Goal: Task Accomplishment & Management: Use online tool/utility

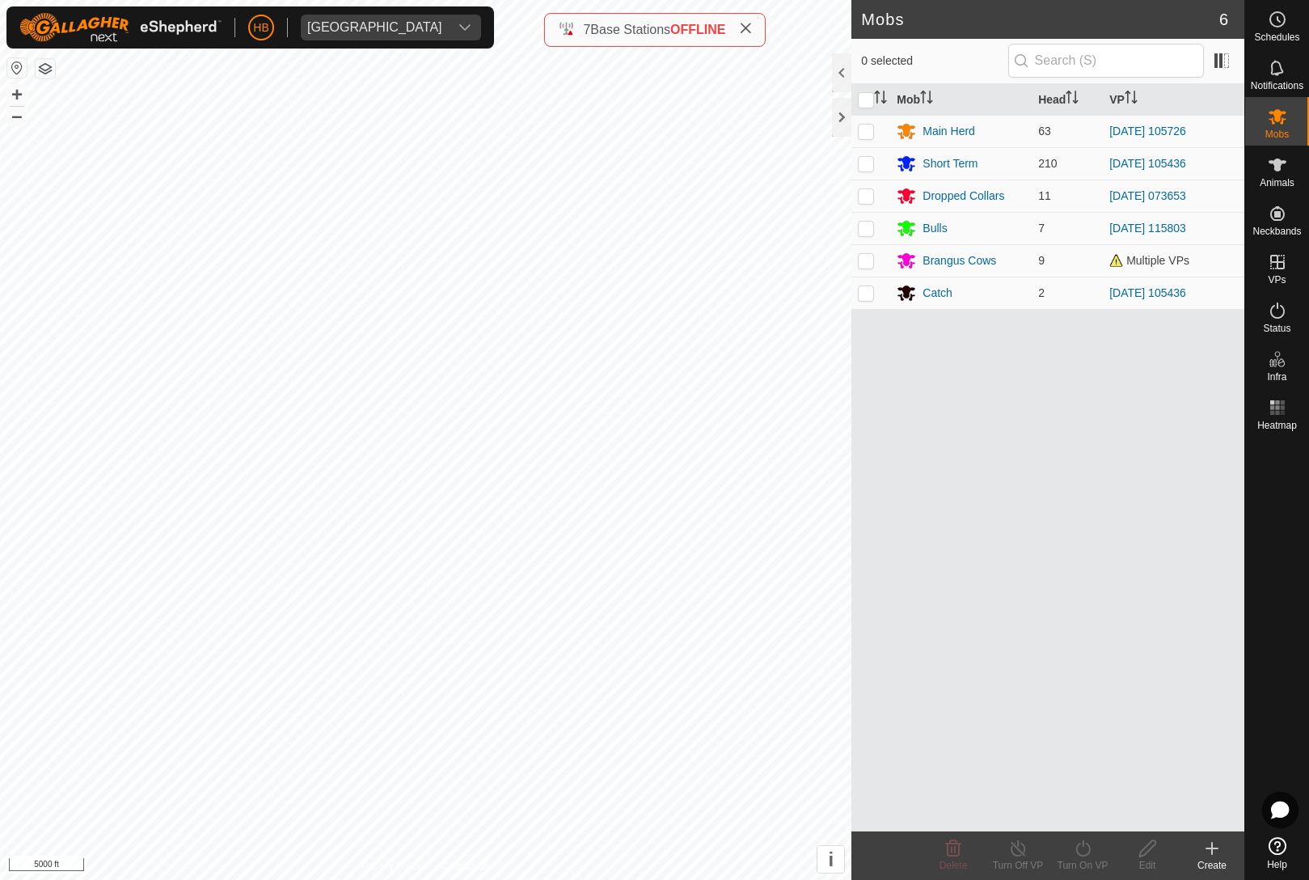
click at [872, 159] on p-checkbox at bounding box center [866, 163] width 16 height 13
checkbox input "true"
click at [1020, 868] on div "Turn Off VP" at bounding box center [1018, 865] width 65 height 15
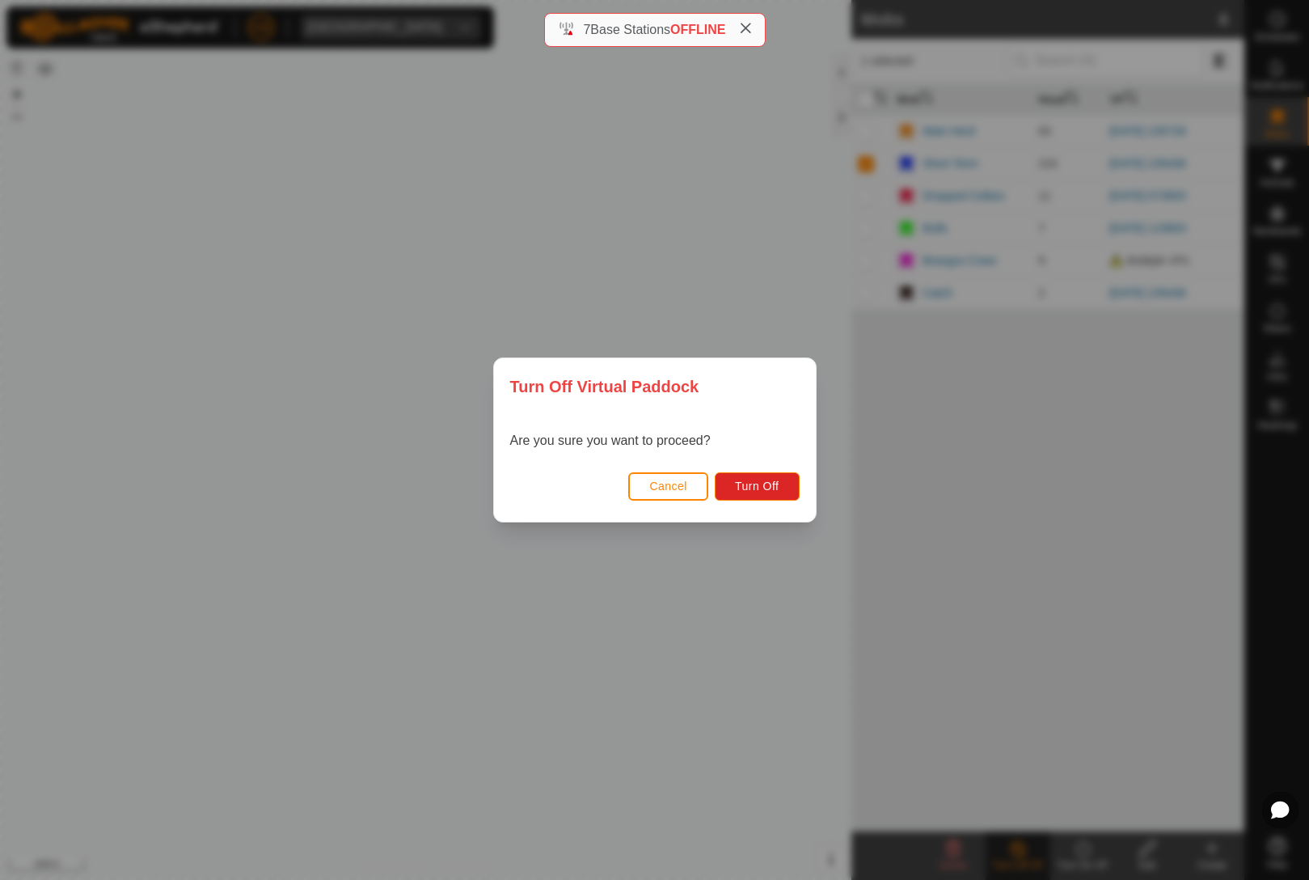
click at [663, 482] on span "Cancel" at bounding box center [668, 486] width 38 height 13
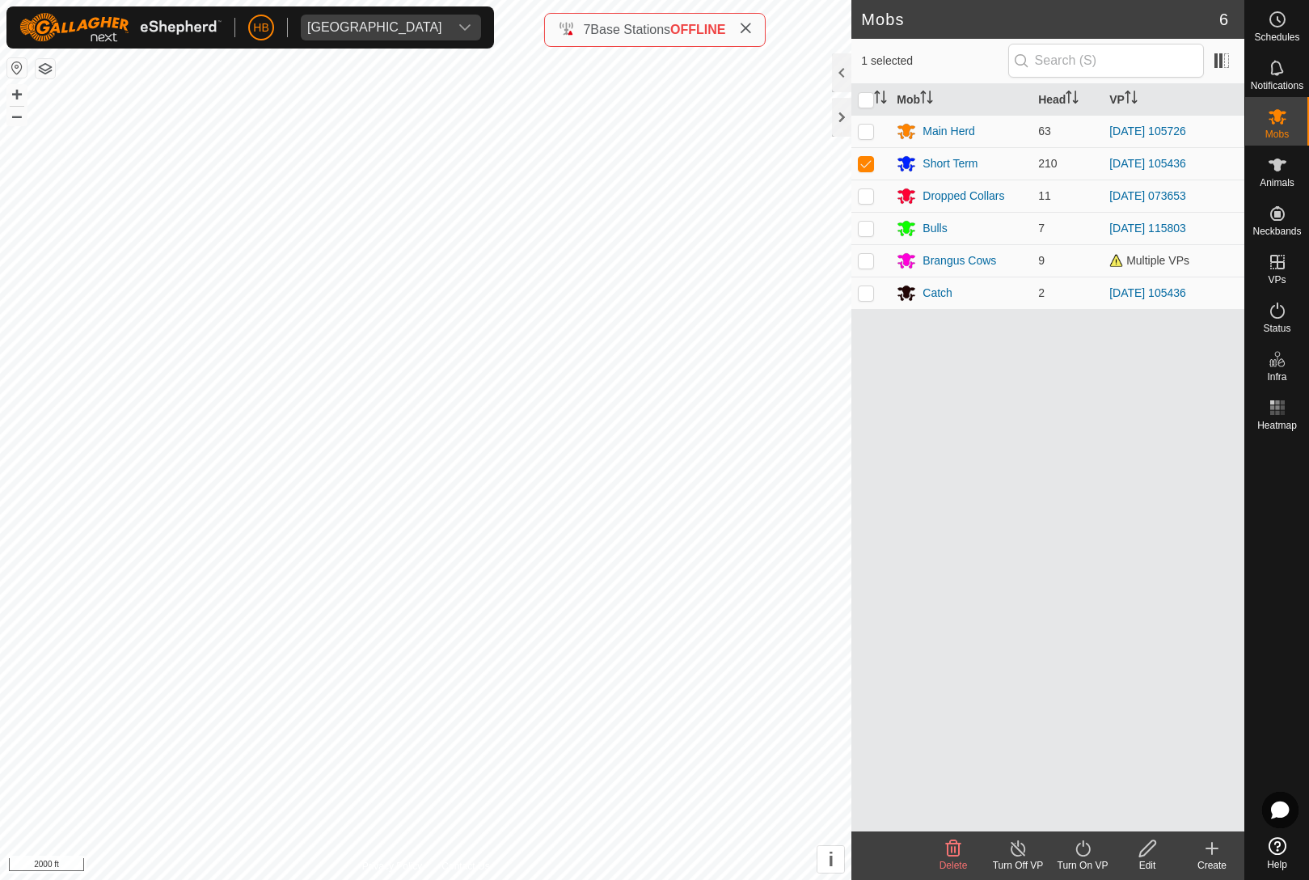
click at [1095, 869] on div "Turn On VP" at bounding box center [1083, 865] width 65 height 15
click at [1133, 799] on link "Now" at bounding box center [1131, 813] width 160 height 32
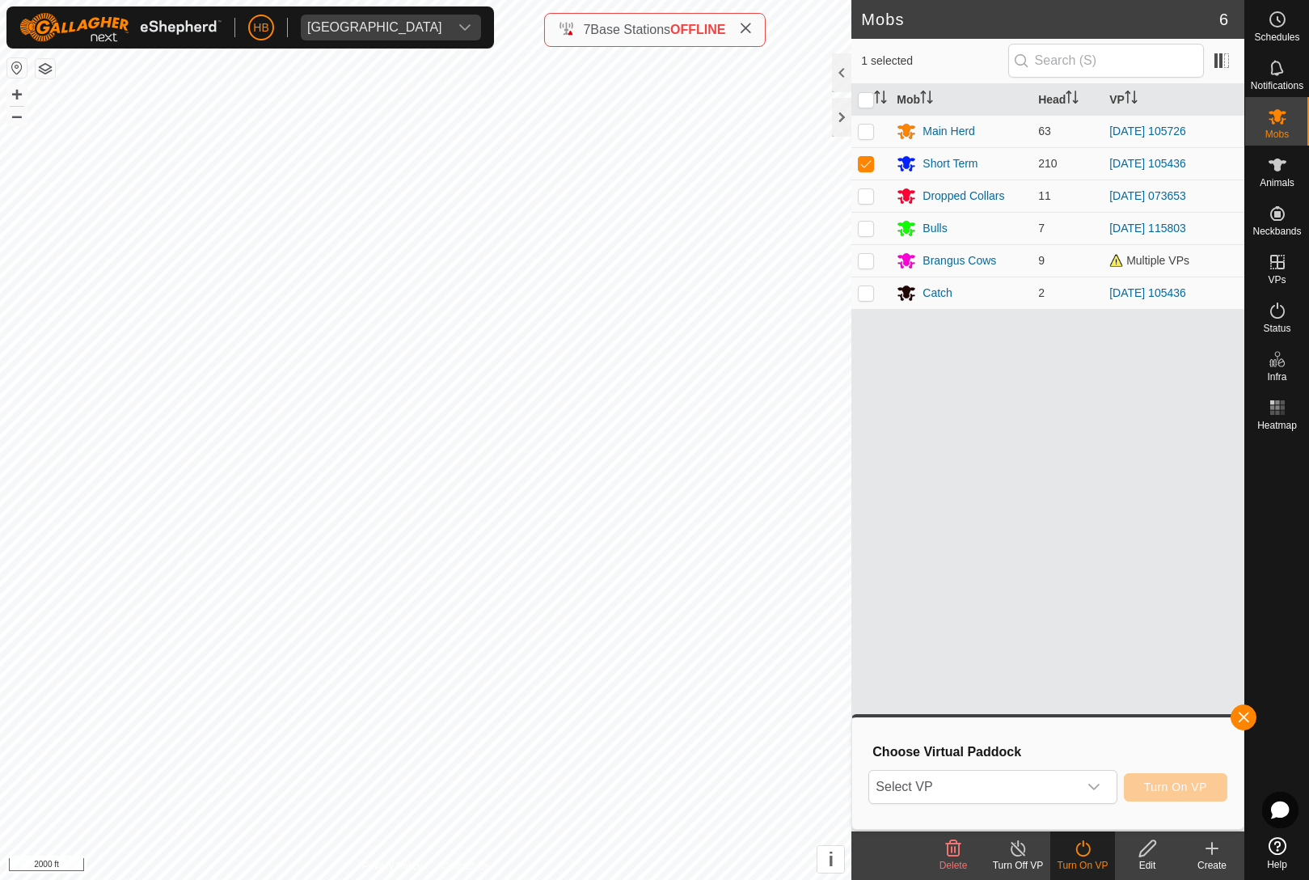
click at [1088, 795] on div "dropdown trigger" at bounding box center [1094, 787] width 32 height 32
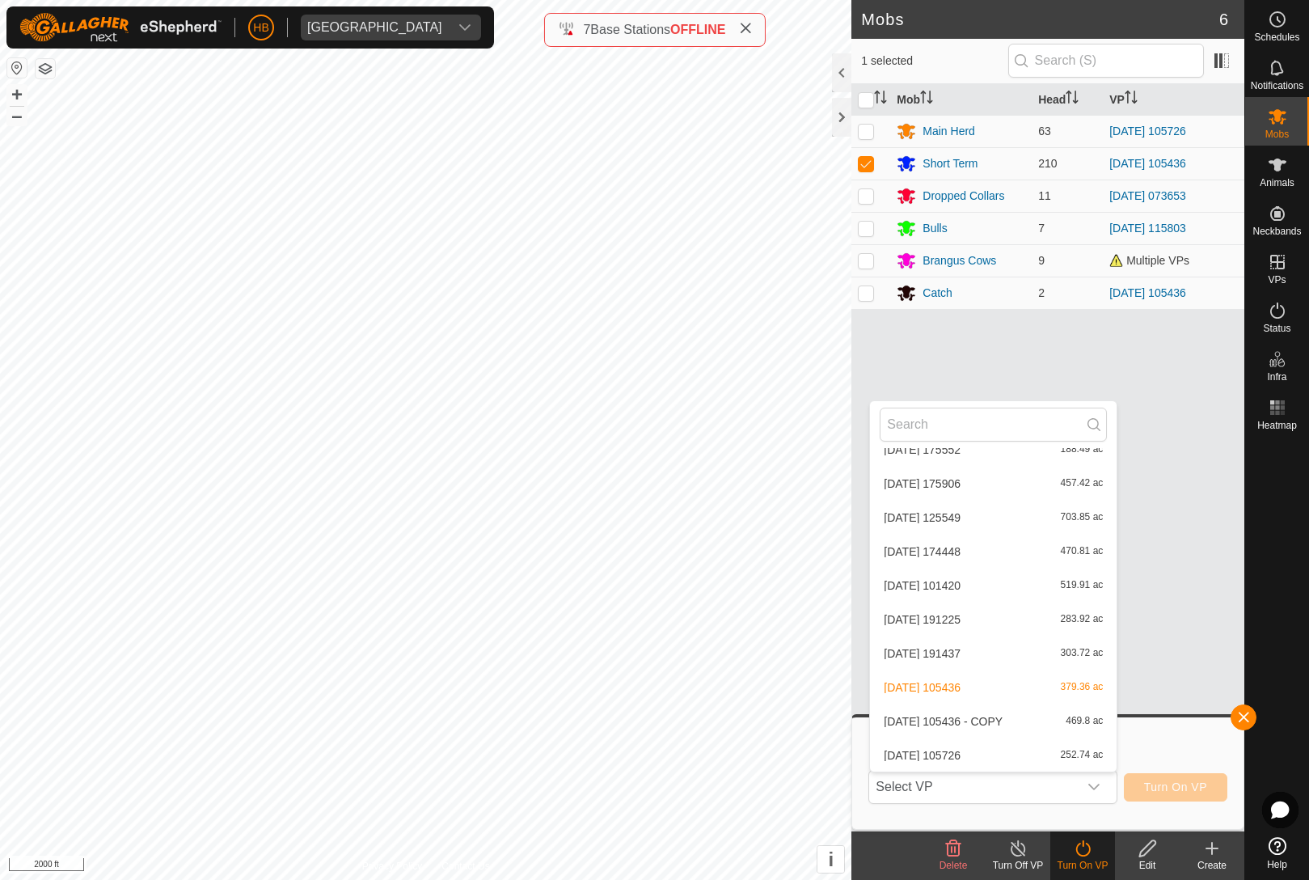
scroll to position [6496, 0]
click at [1068, 725] on span "469.8 ac" at bounding box center [1084, 721] width 37 height 11
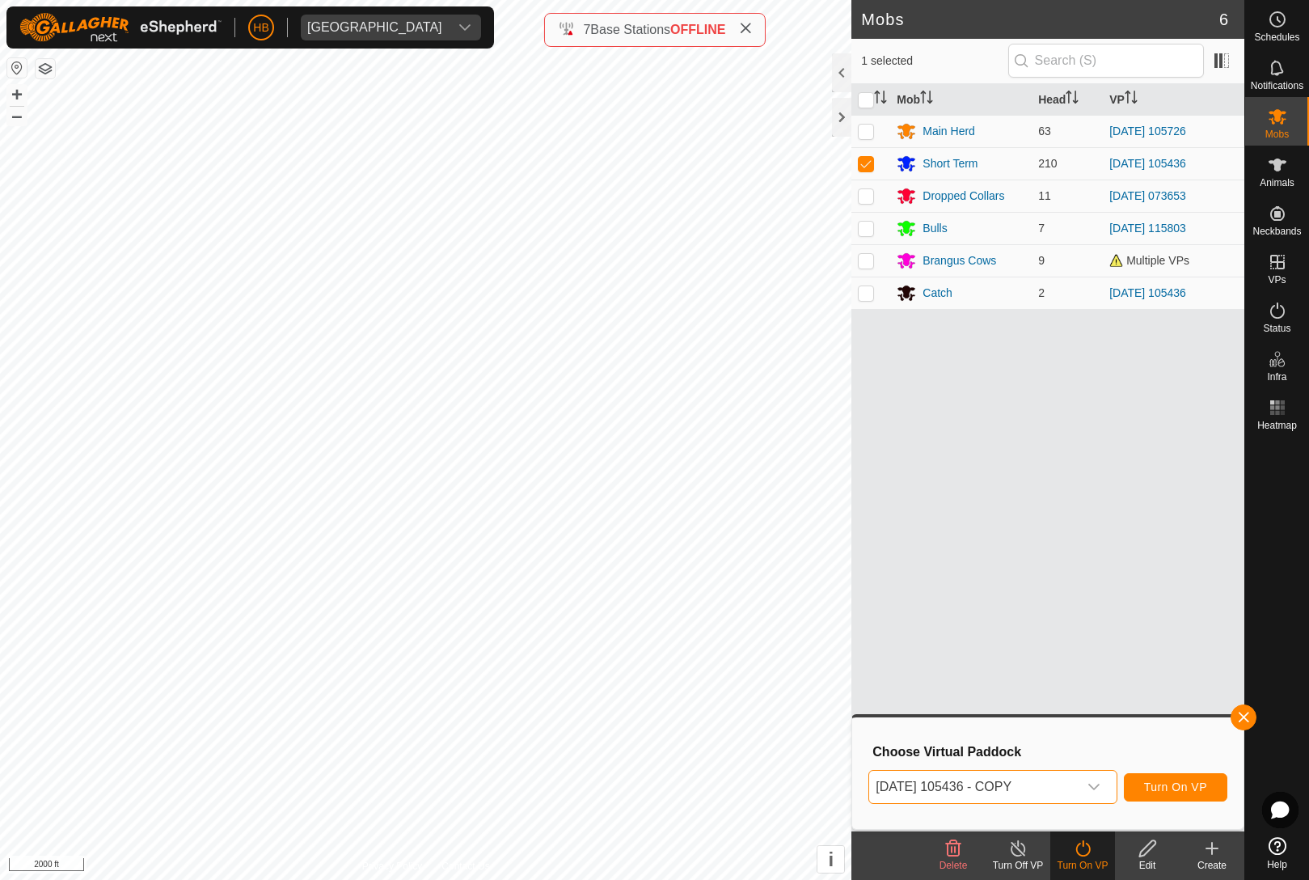
click at [1203, 793] on span "Turn On VP" at bounding box center [1175, 786] width 63 height 13
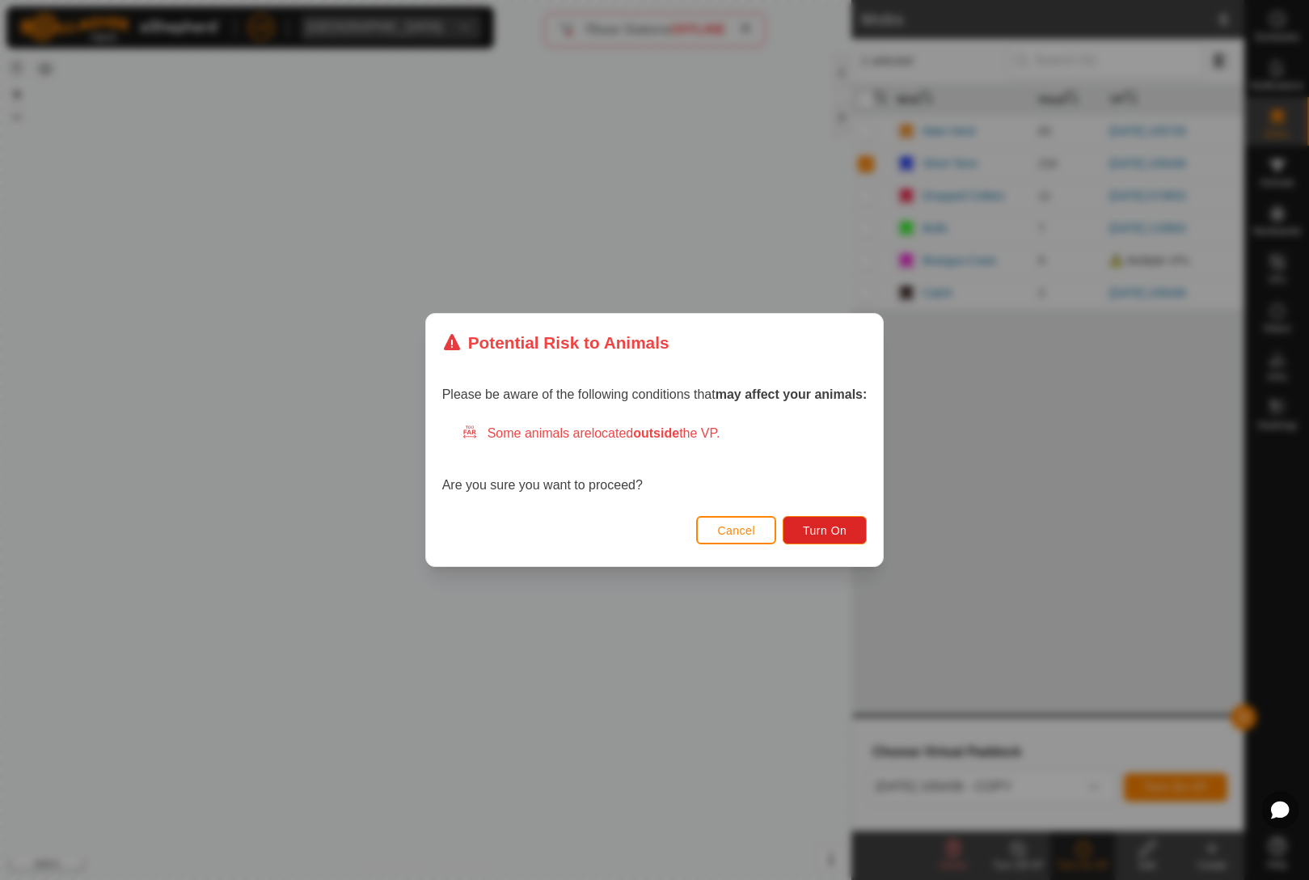
click at [834, 533] on span "Turn On" at bounding box center [825, 530] width 44 height 13
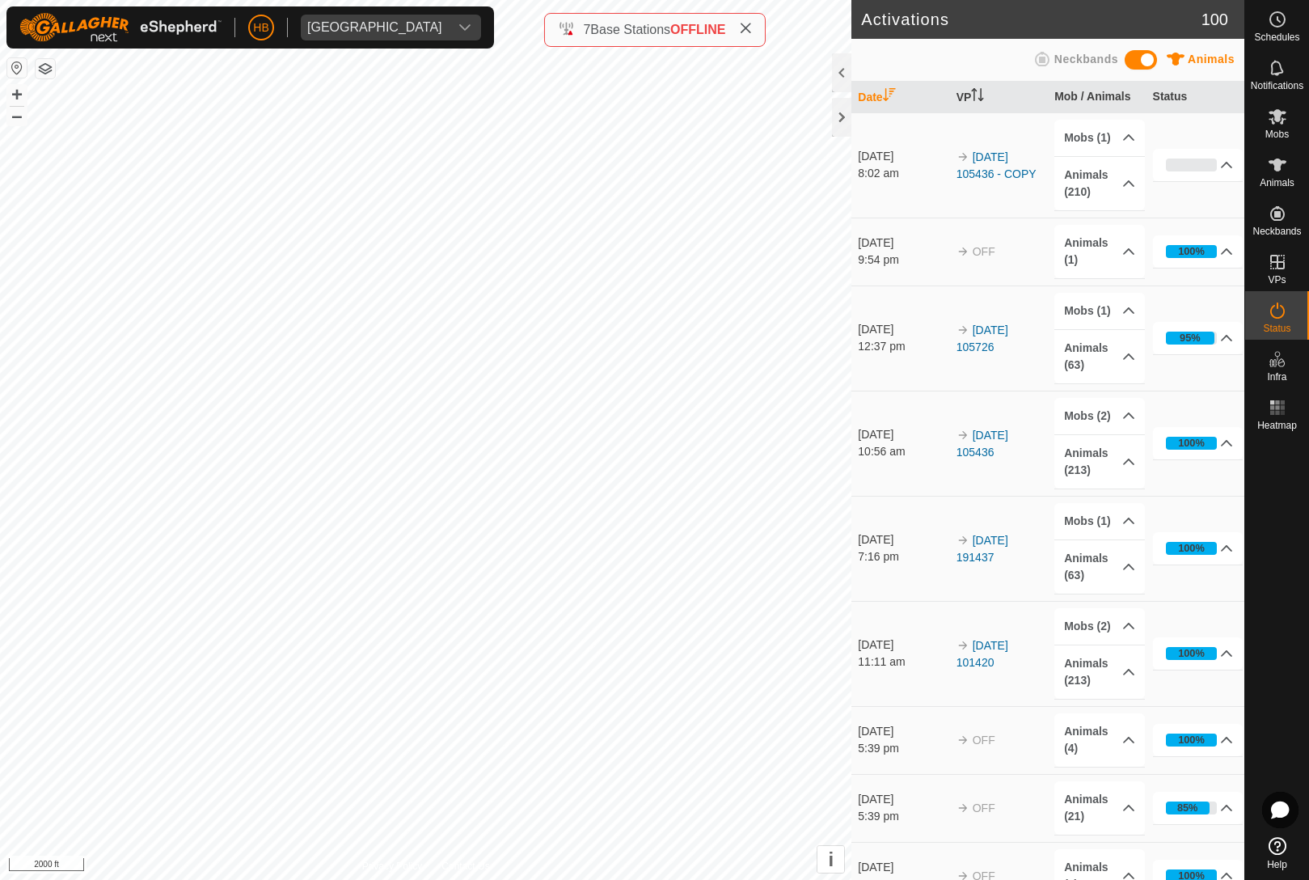
click at [752, 38] on span at bounding box center [745, 29] width 13 height 19
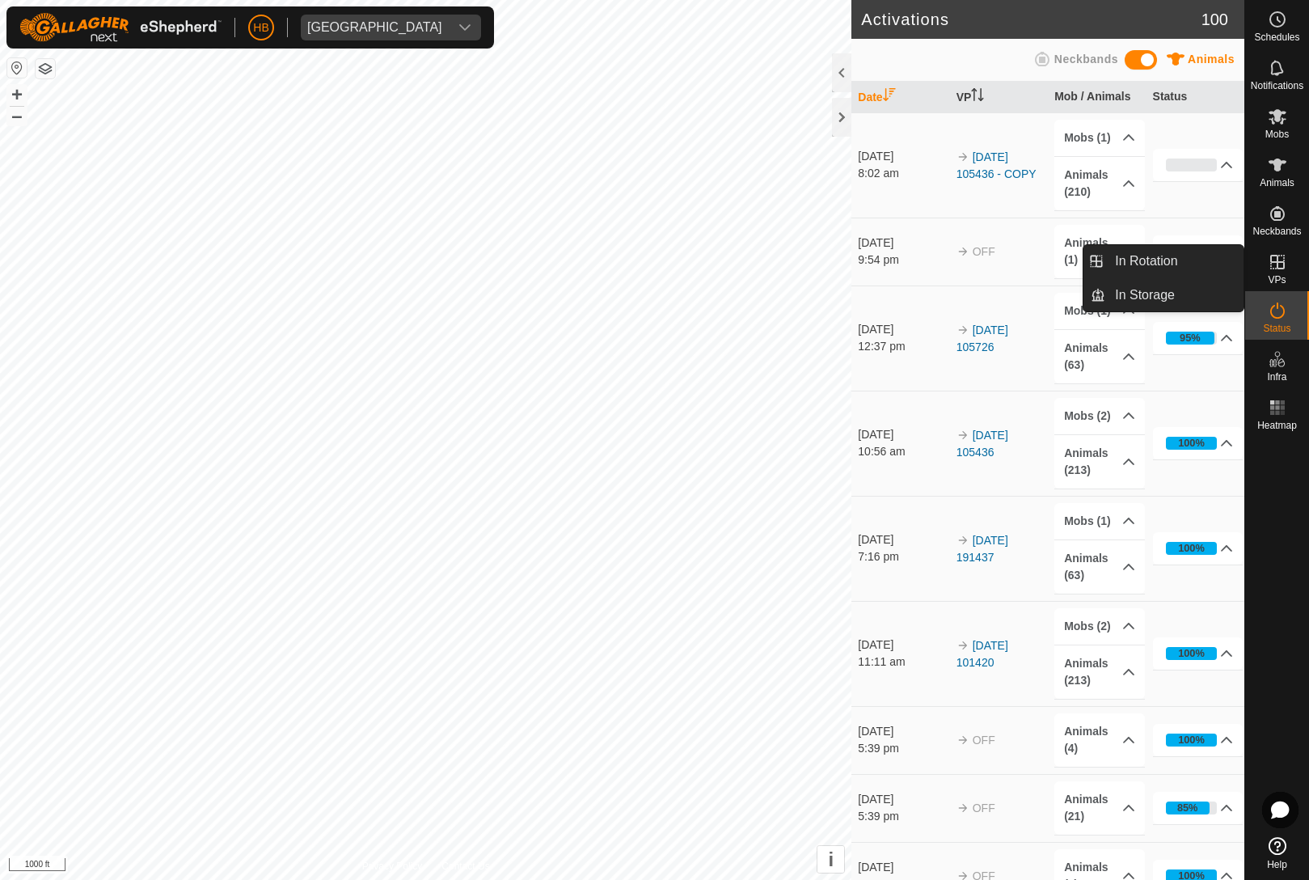
click at [1174, 265] on span "In Rotation" at bounding box center [1146, 261] width 62 height 19
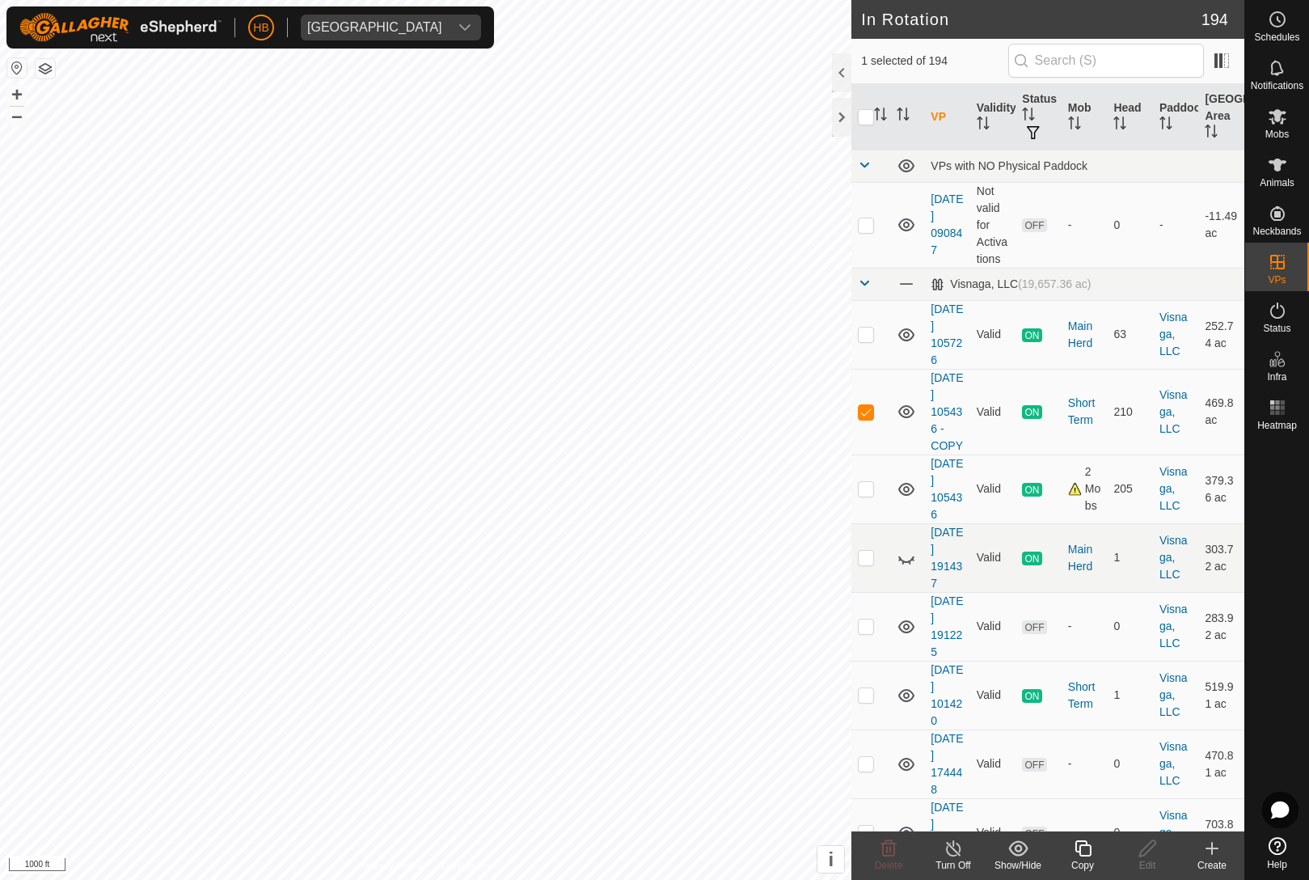
click at [873, 413] on p-checkbox at bounding box center [866, 411] width 16 height 13
checkbox input "false"
click at [865, 334] on p-checkbox at bounding box center [866, 334] width 16 height 13
checkbox input "true"
click at [1079, 844] on icon at bounding box center [1083, 848] width 20 height 19
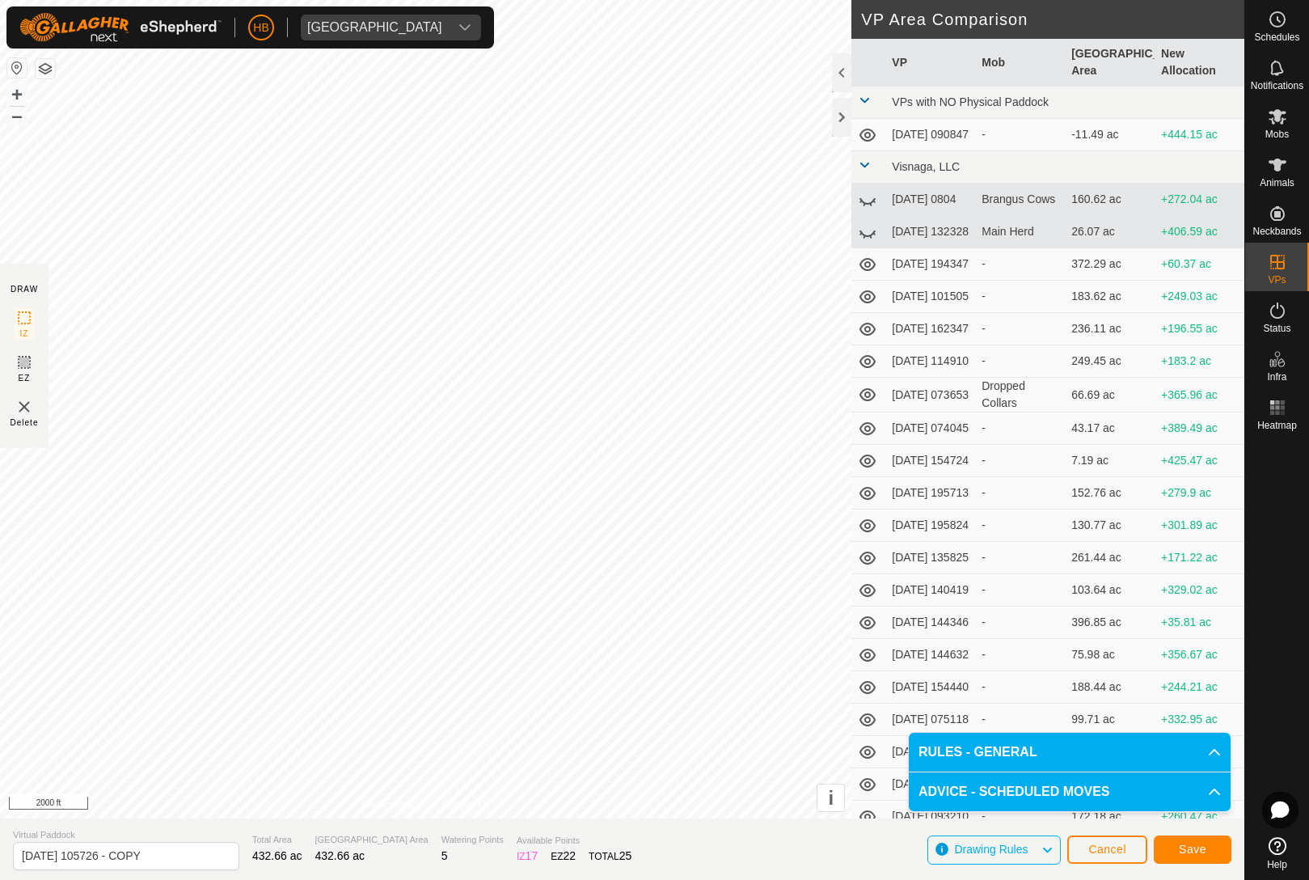
click at [1213, 844] on button "Save" at bounding box center [1193, 849] width 78 height 28
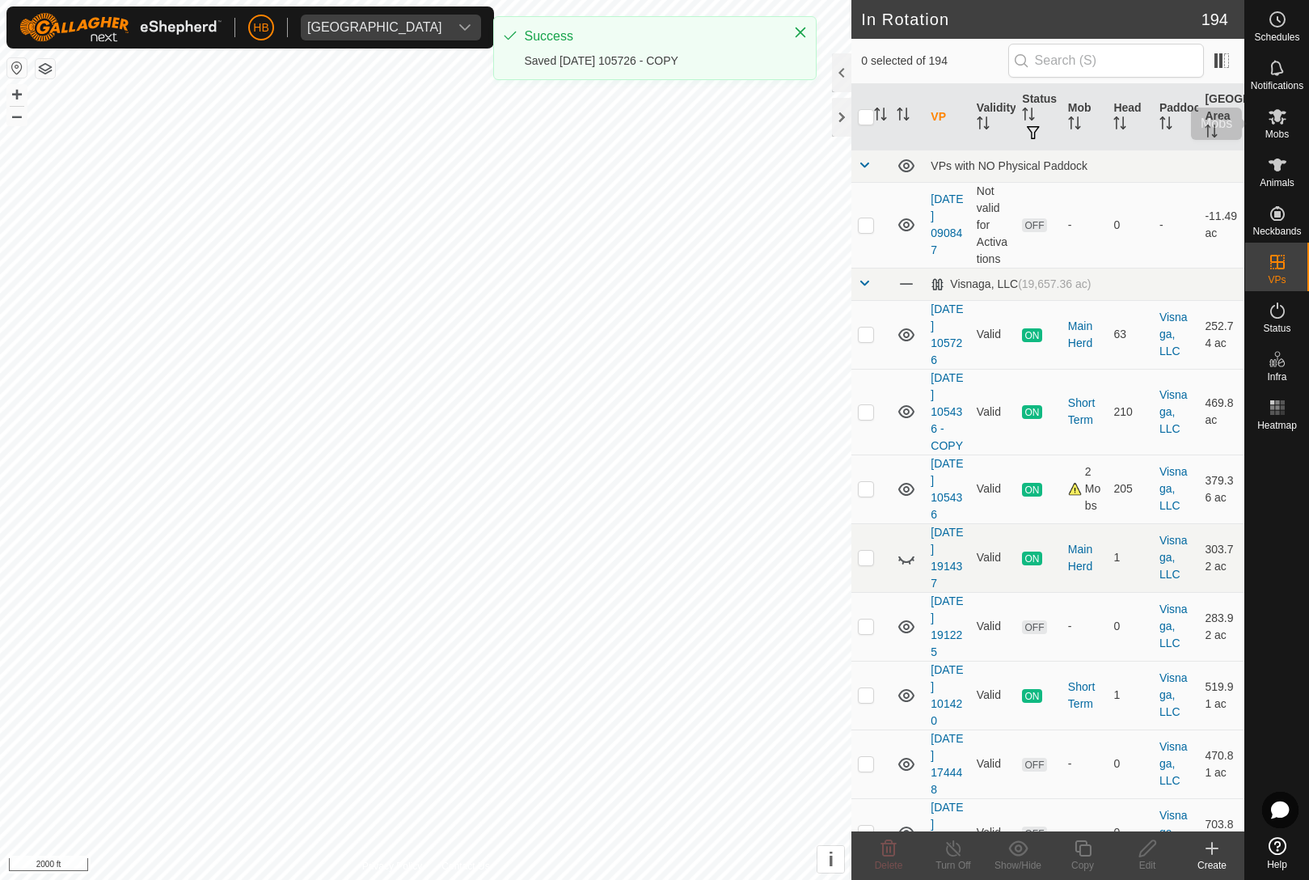
click at [1276, 122] on icon at bounding box center [1278, 116] width 18 height 15
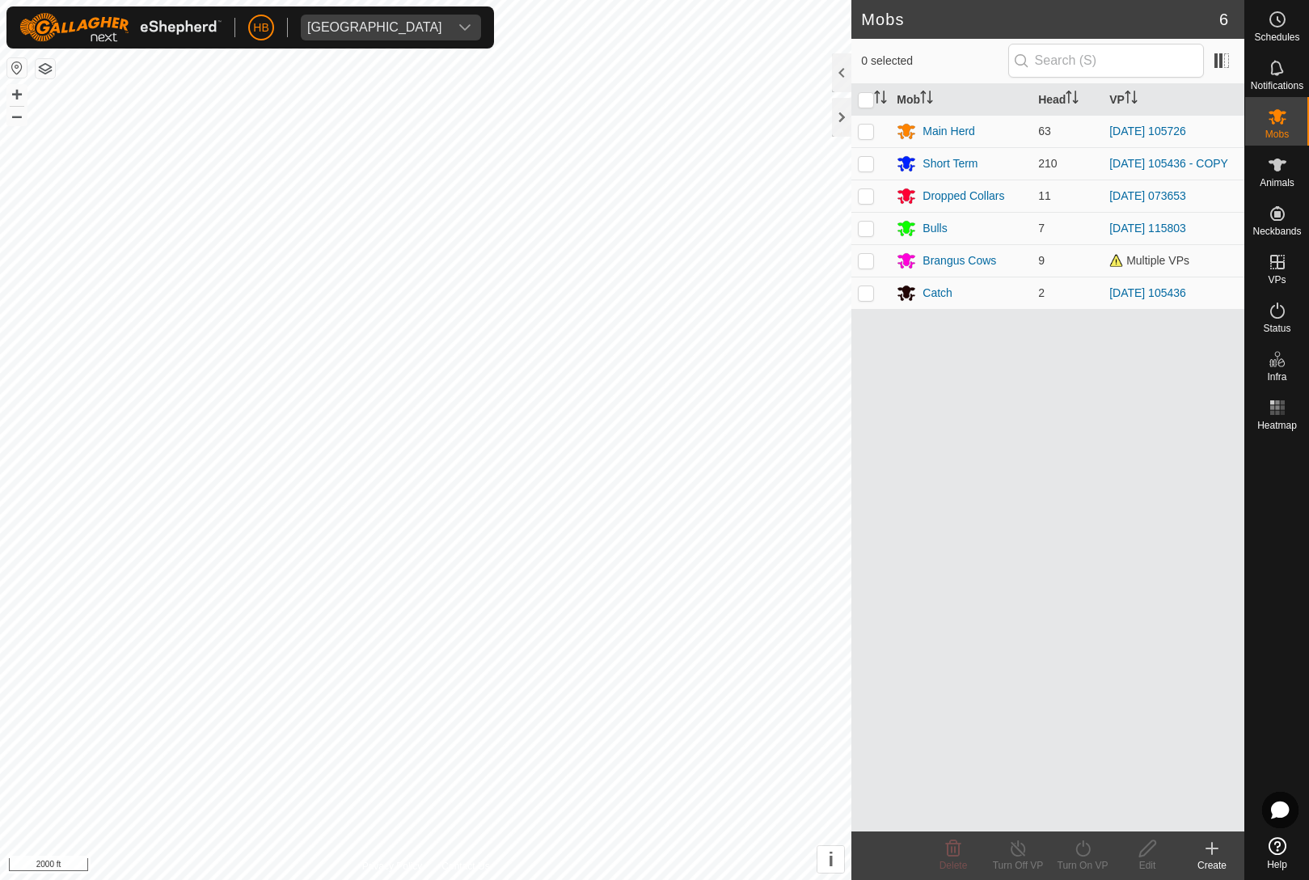
click at [873, 136] on p-checkbox at bounding box center [866, 131] width 16 height 13
checkbox input "true"
click at [1095, 846] on turn-on-svg-icon at bounding box center [1083, 848] width 65 height 19
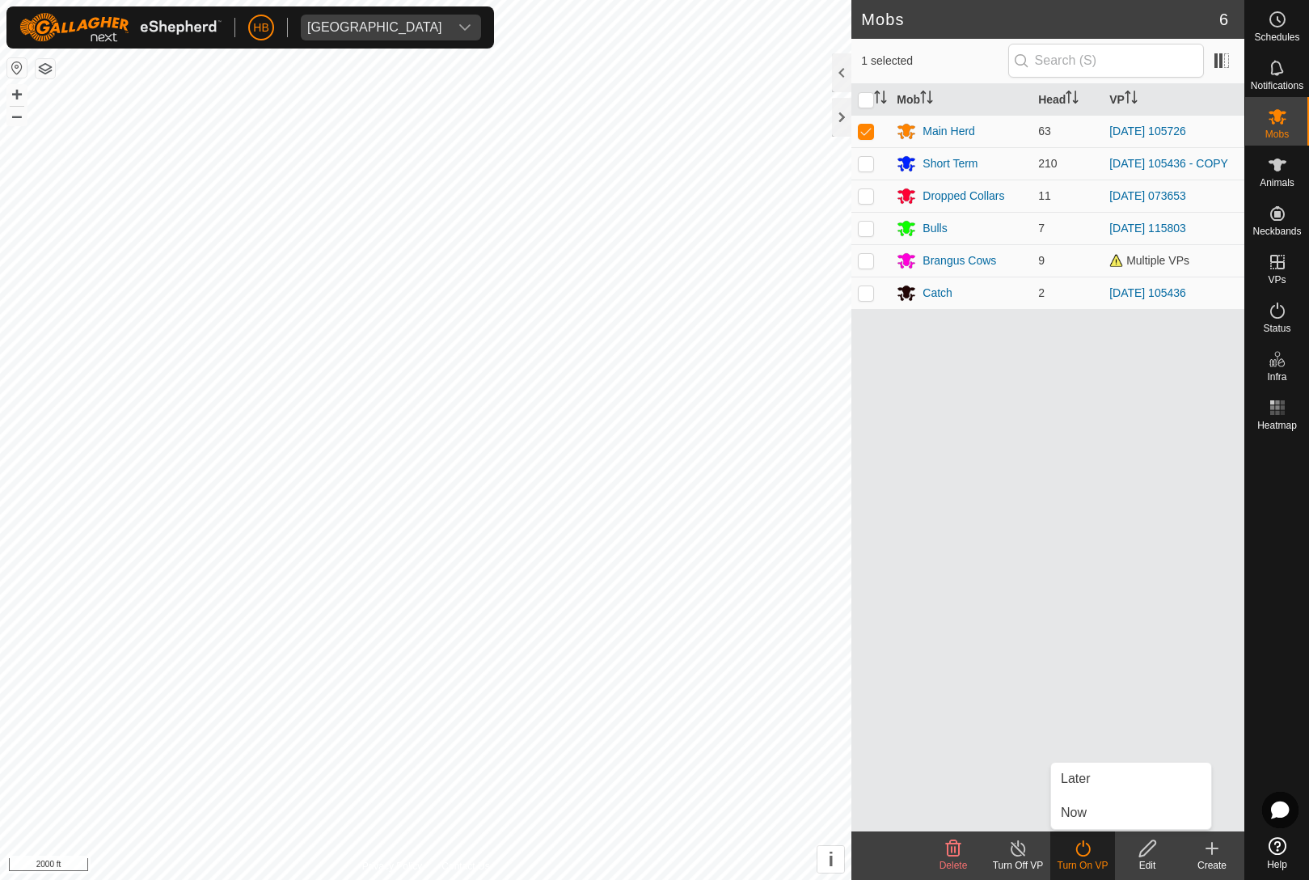
click at [1102, 815] on link "Now" at bounding box center [1131, 813] width 160 height 32
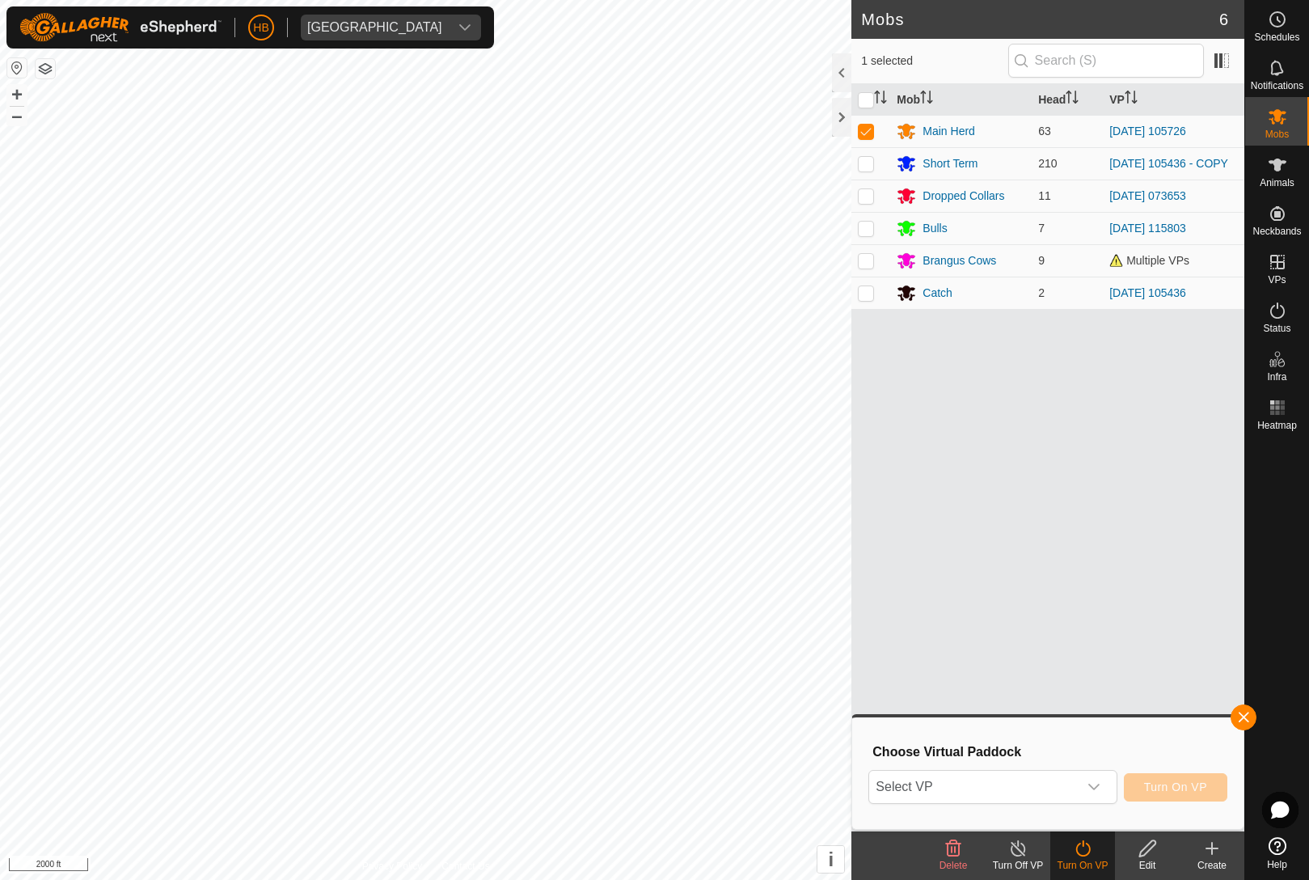
click at [1076, 788] on span "Select VP" at bounding box center [973, 787] width 208 height 32
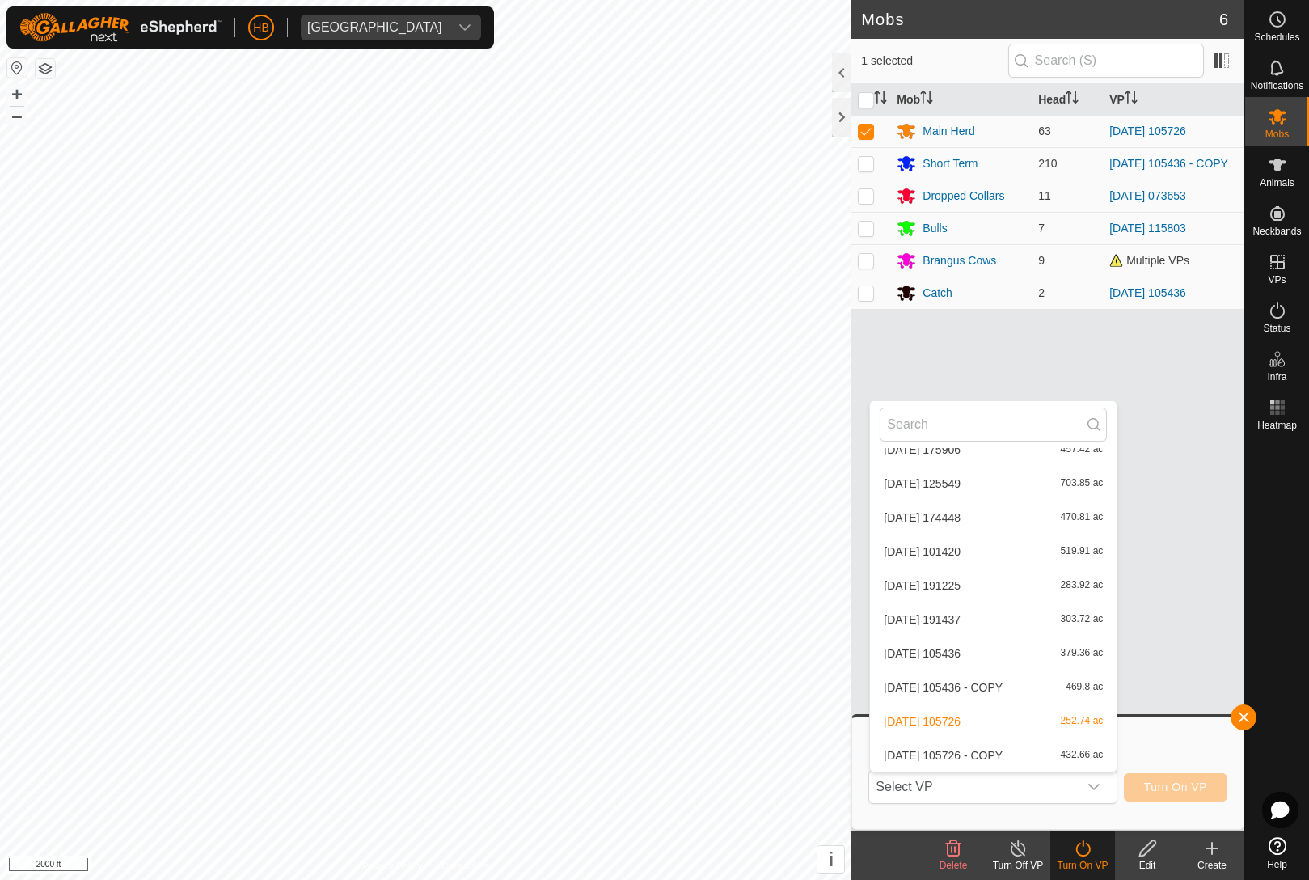
scroll to position [6531, 0]
click at [1038, 751] on div "[DATE] 105726 - COPY 432.66 ac" at bounding box center [993, 755] width 227 height 19
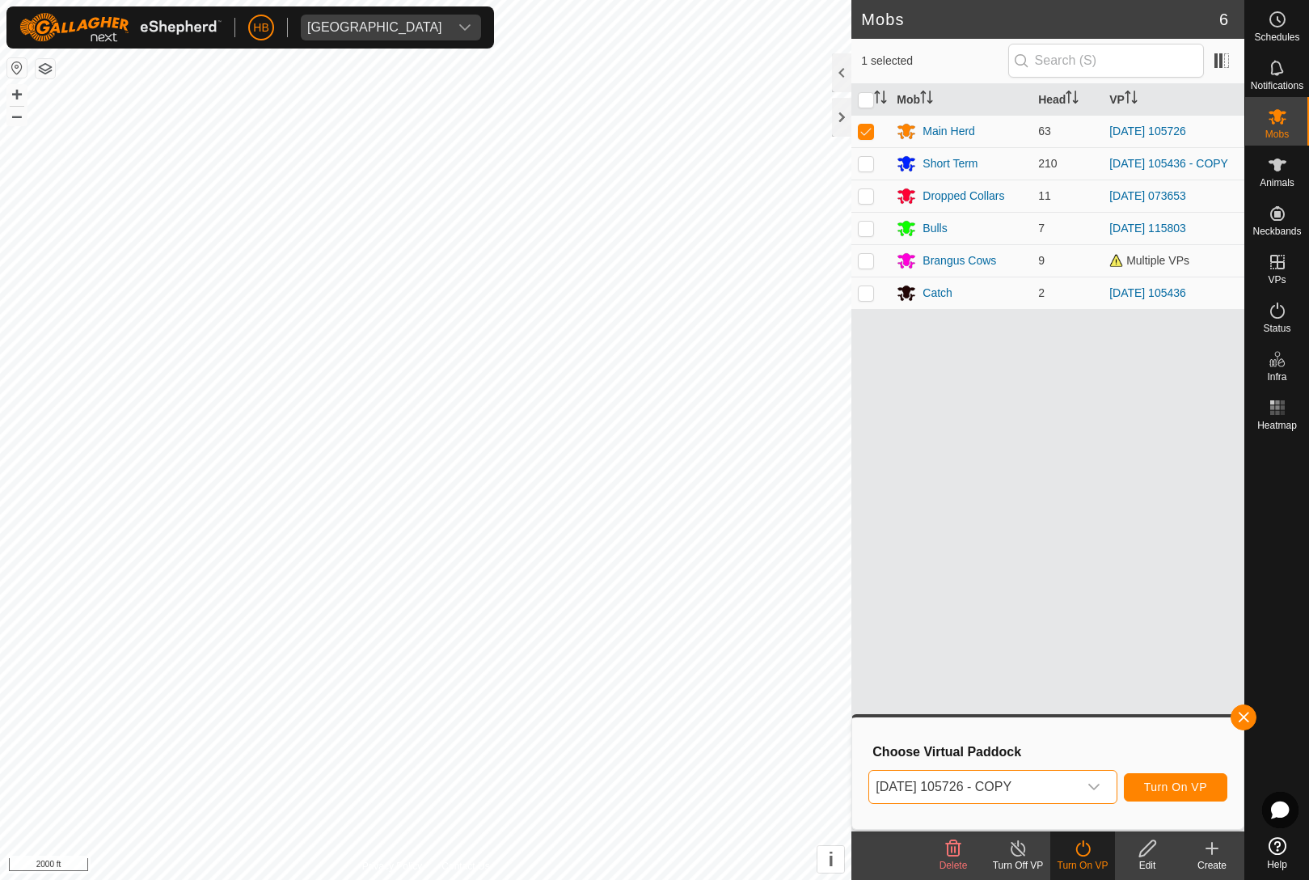
click at [1192, 791] on span "Turn On VP" at bounding box center [1175, 786] width 63 height 13
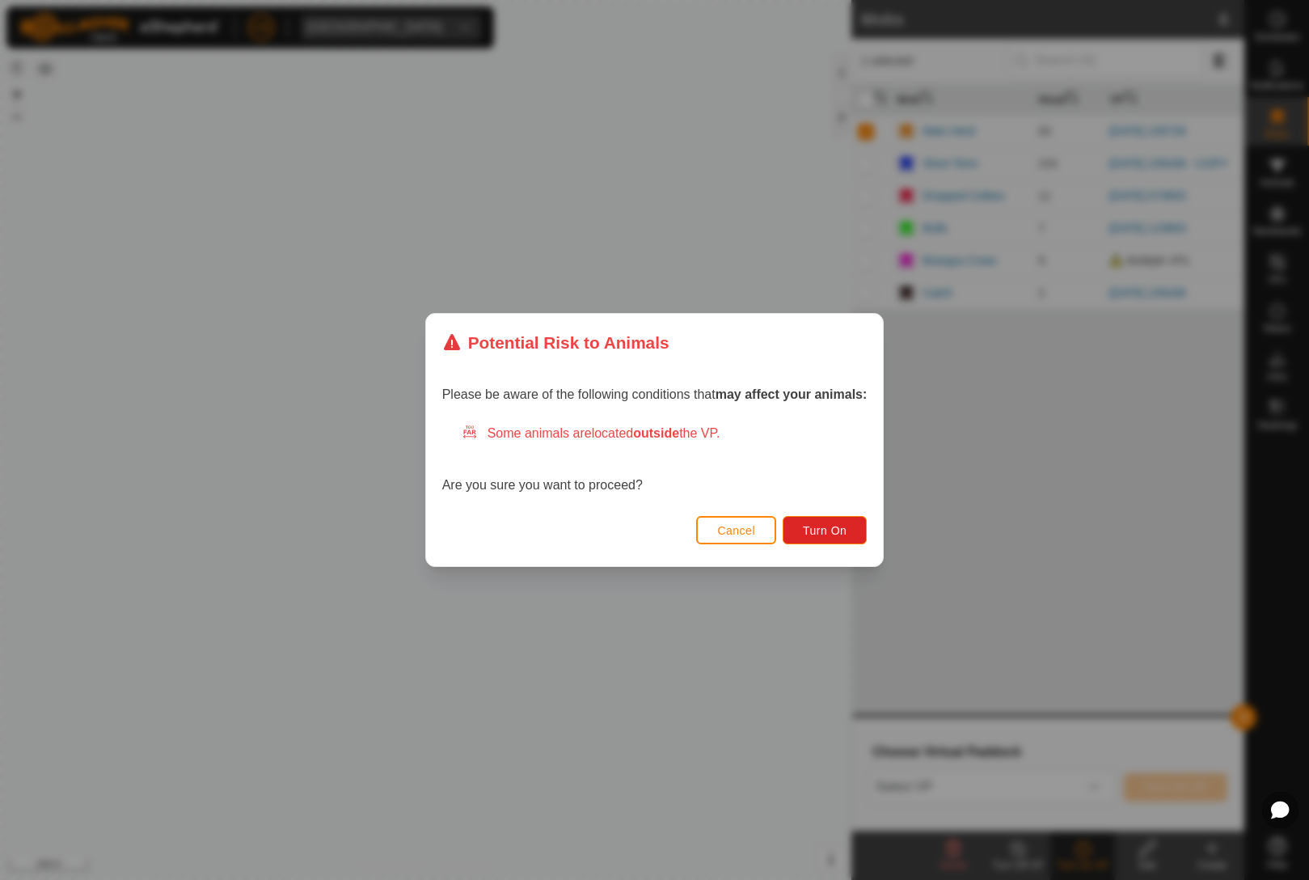
click at [840, 518] on button "Turn On" at bounding box center [825, 530] width 84 height 28
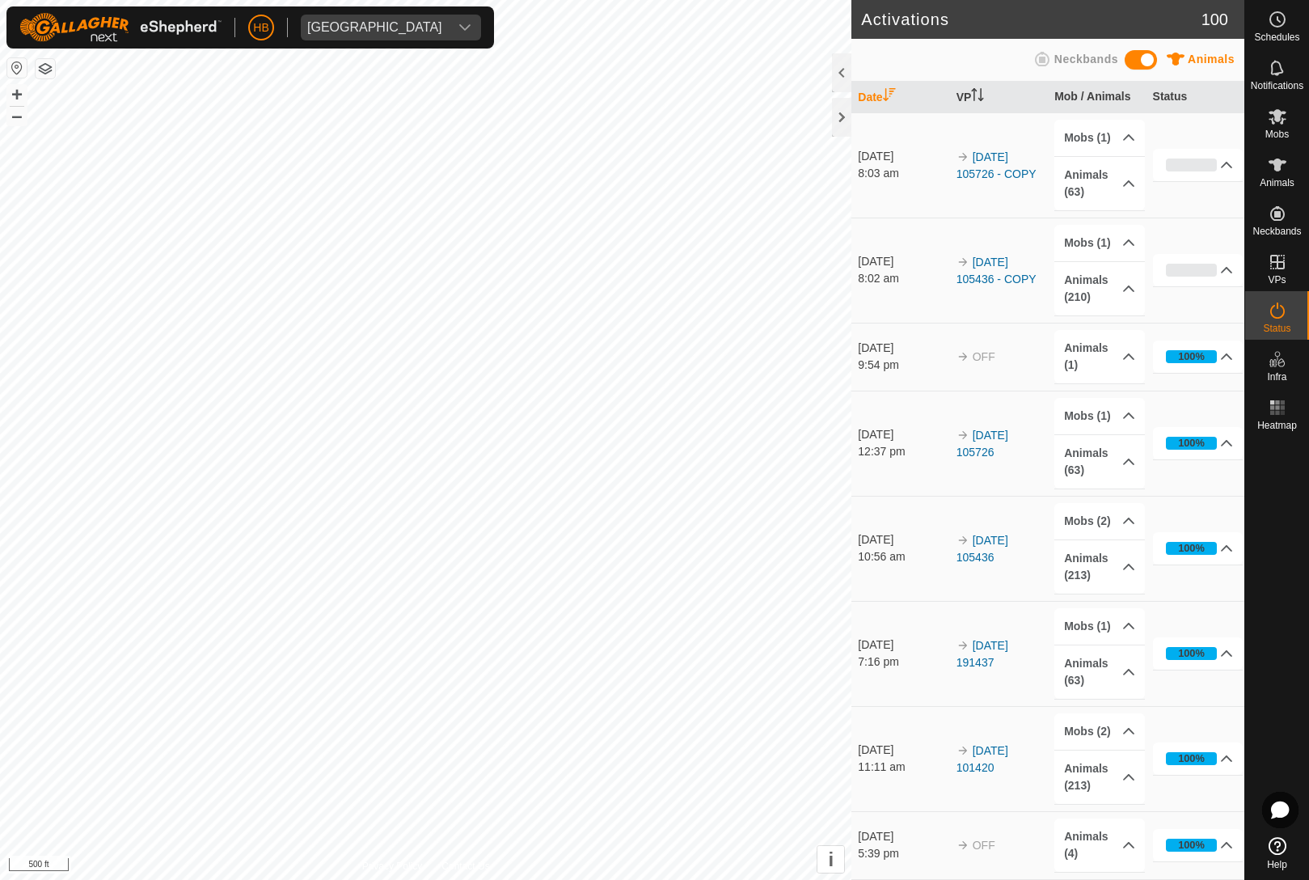
click at [1249, 865] on link "Help" at bounding box center [1278, 853] width 64 height 45
